Goal: Task Accomplishment & Management: Manage account settings

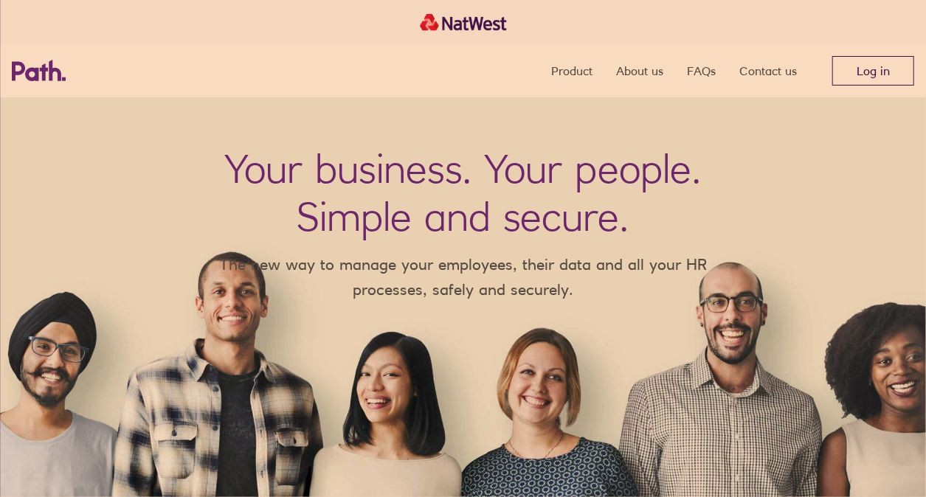
click at [850, 72] on link "Log in" at bounding box center [873, 71] width 82 height 30
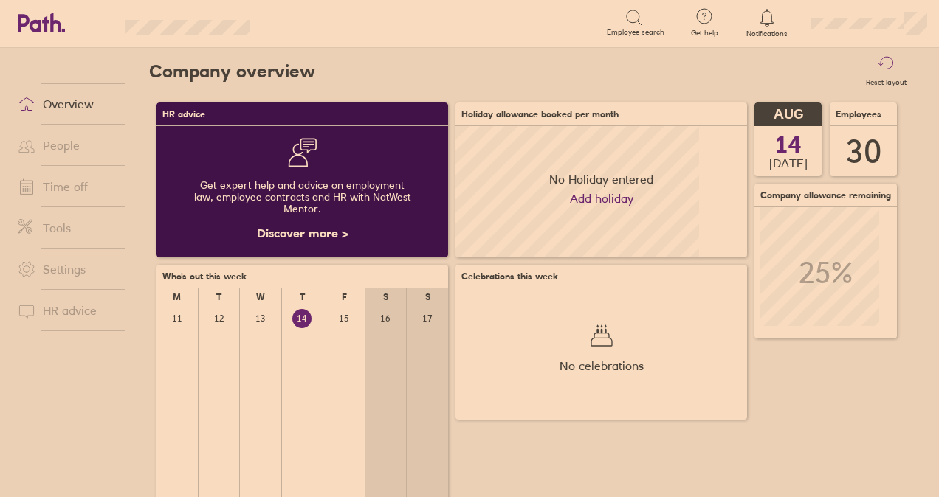
scroll to position [131, 291]
click at [56, 139] on link "People" at bounding box center [65, 146] width 119 height 30
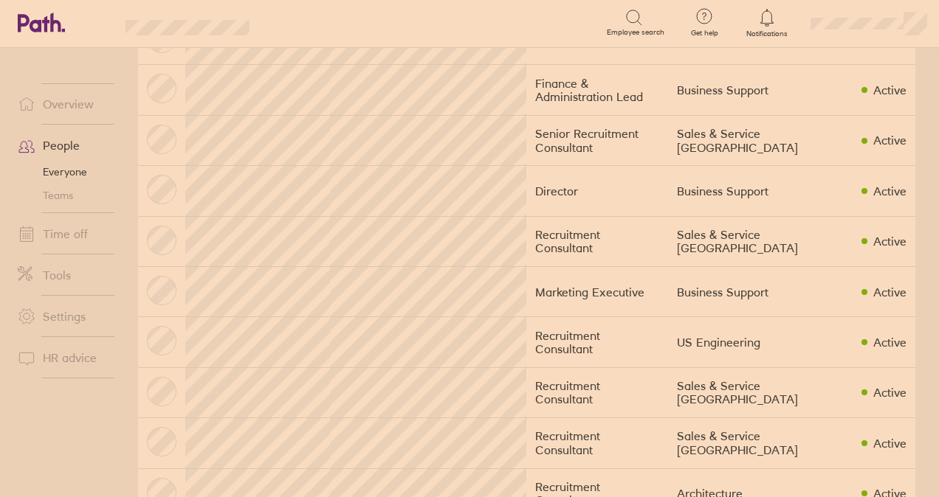
scroll to position [924, 0]
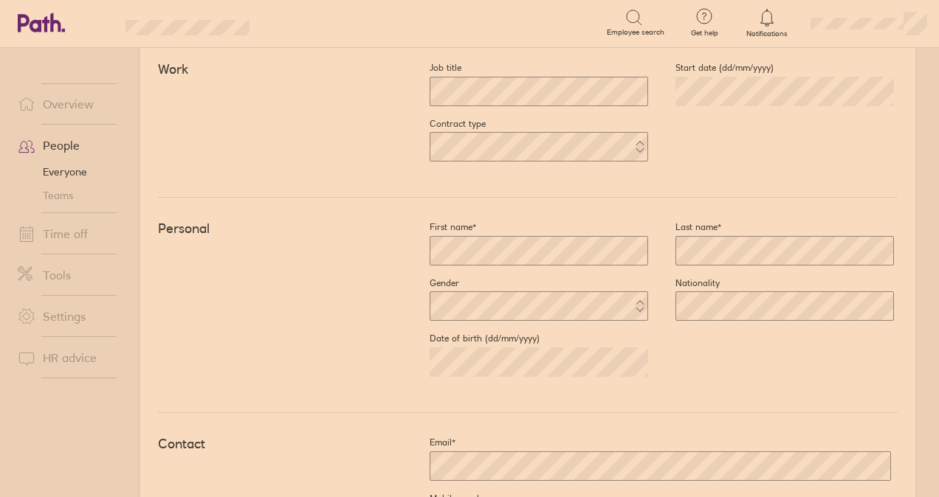
scroll to position [279, 0]
